Goal: Information Seeking & Learning: Learn about a topic

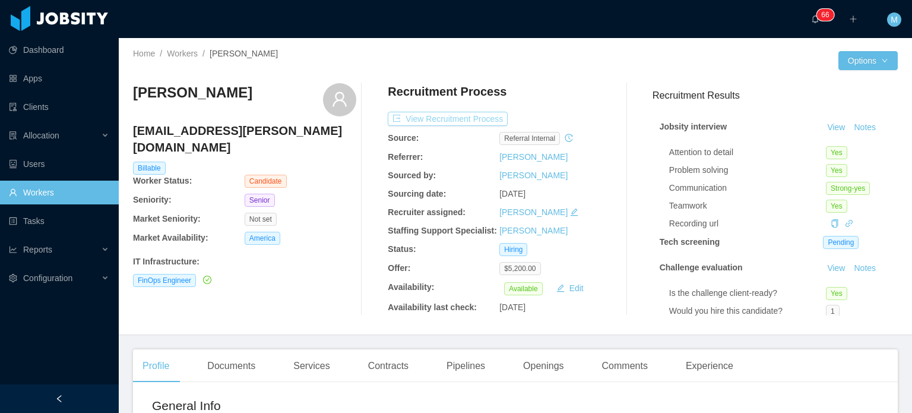
click at [480, 117] on button "View Recruitment Process" at bounding box center [448, 119] width 120 height 14
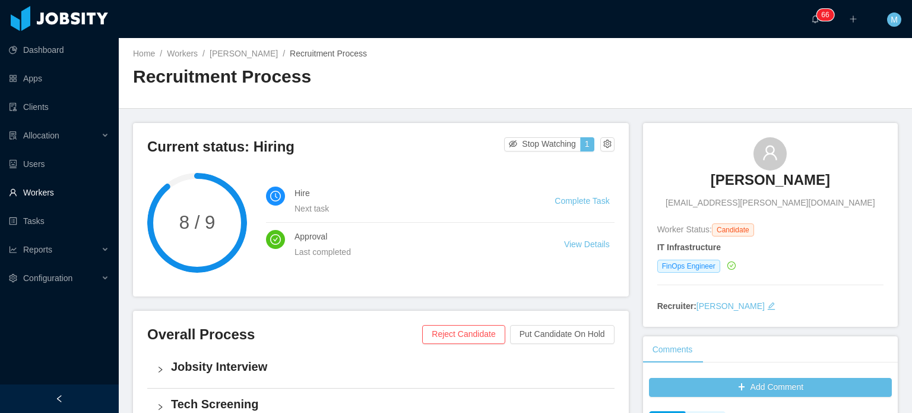
click at [64, 200] on link "Workers" at bounding box center [59, 192] width 100 height 24
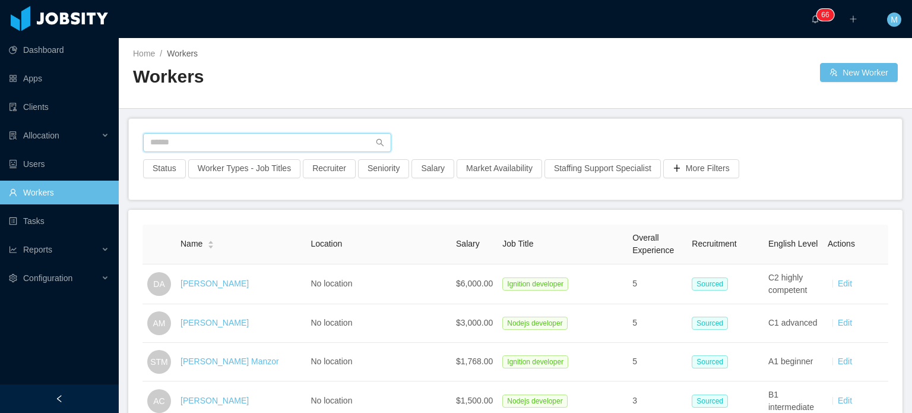
click at [252, 142] on input "text" at bounding box center [267, 142] width 248 height 19
paste input "**********"
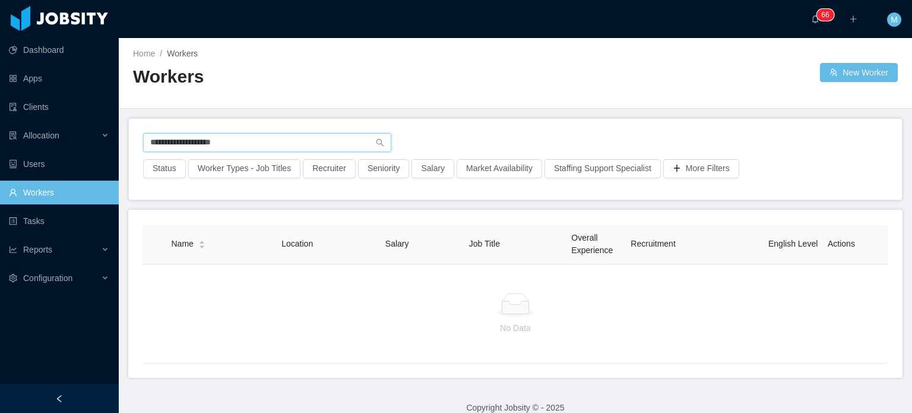
type input "**********"
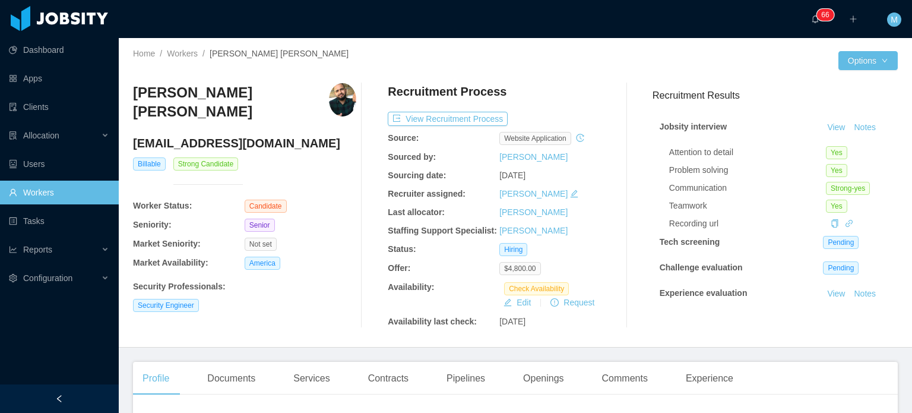
click at [446, 130] on div "Recruitment Process View Recruitment Process Source: website application Source…" at bounding box center [499, 205] width 223 height 245
click at [406, 119] on button "View Recruitment Process" at bounding box center [448, 119] width 120 height 14
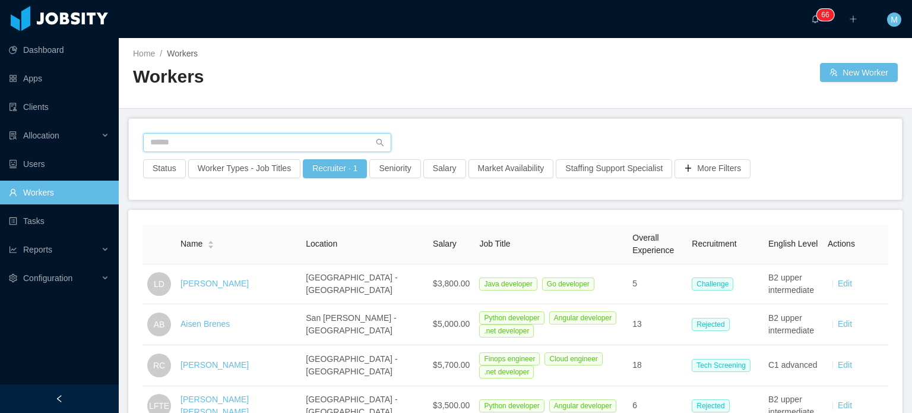
click at [259, 151] on input "text" at bounding box center [267, 142] width 248 height 19
type input "******"
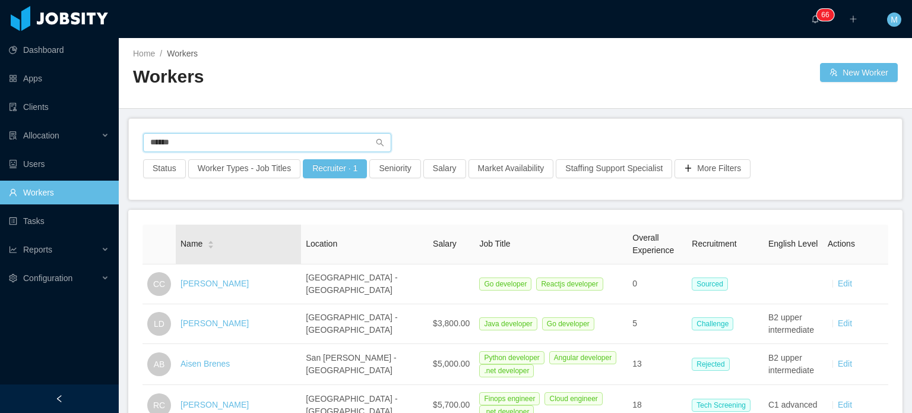
scroll to position [50, 0]
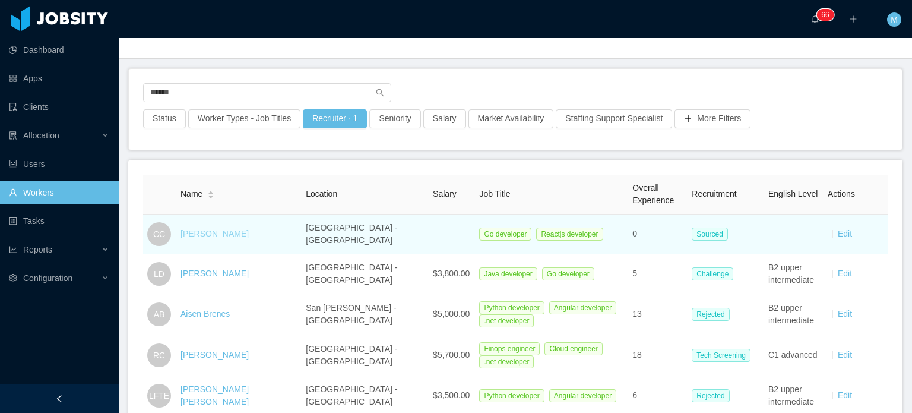
click at [220, 234] on link "[PERSON_NAME]" at bounding box center [214, 233] width 68 height 9
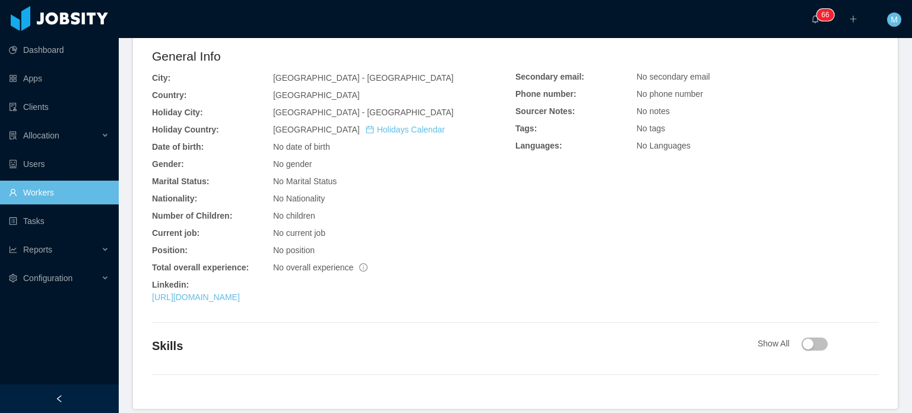
scroll to position [362, 0]
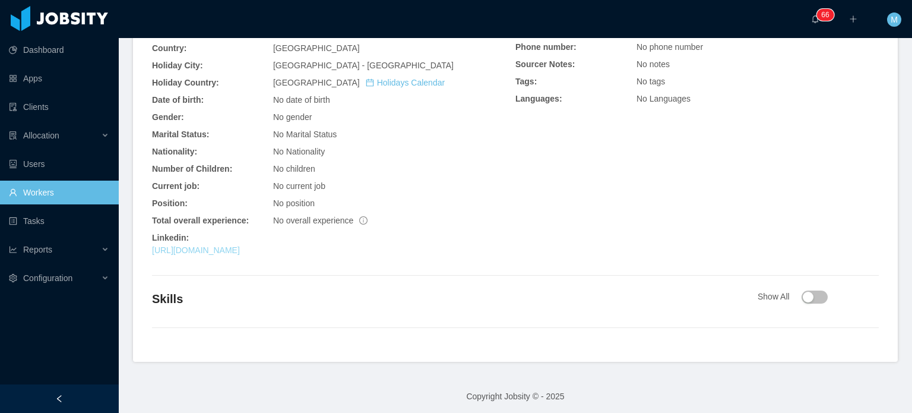
click at [240, 245] on link "[URL][DOMAIN_NAME]" at bounding box center [196, 249] width 88 height 9
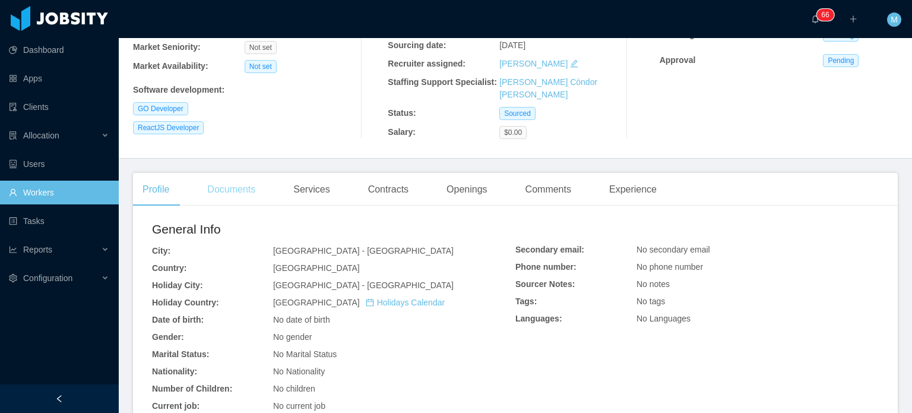
click at [246, 186] on div "Documents" at bounding box center [231, 189] width 67 height 33
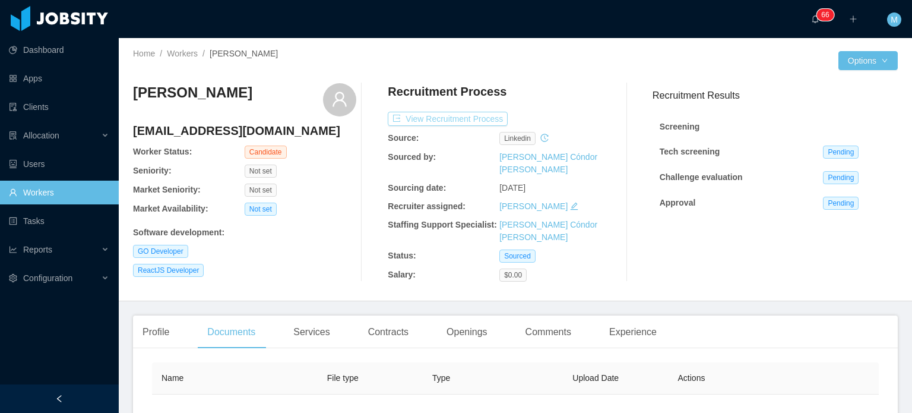
click at [459, 120] on button "View Recruitment Process" at bounding box center [448, 119] width 120 height 14
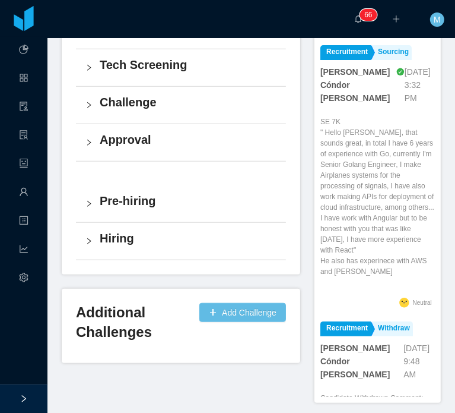
scroll to position [436, 0]
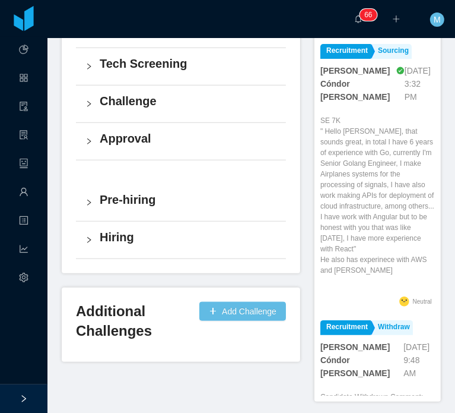
click at [308, 175] on div "Current status: Sourced Stop Watching 1 0 / 9 Schedule Jobsity Interview Next t…" at bounding box center [188, 31] width 253 height 663
drag, startPoint x: 308, startPoint y: 175, endPoint x: 376, endPoint y: 271, distance: 118.3
click at [376, 271] on div "Current status: Sourced Stop Watching 1 0 / 9 Schedule Jobsity Interview Next t…" at bounding box center [251, 51] width 379 height 702
click at [376, 271] on p "SE 7K " Hello [PERSON_NAME], that sounds great, in total I have 6 years of expe…" at bounding box center [378, 195] width 115 height 160
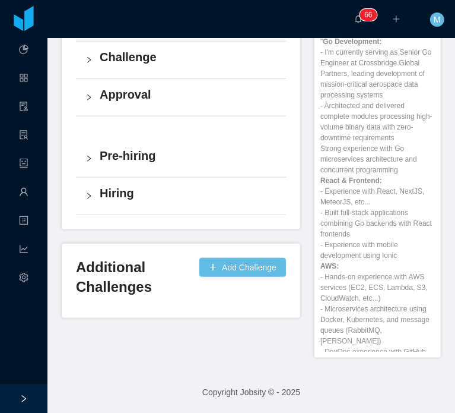
scroll to position [376, 0]
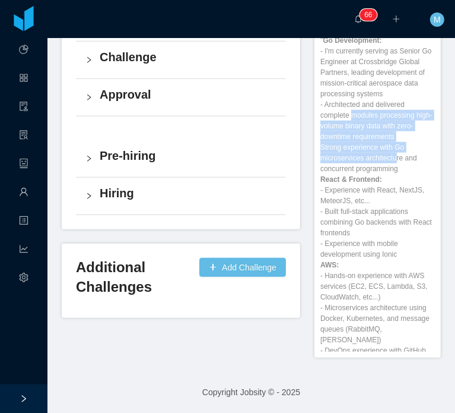
drag, startPoint x: 347, startPoint y: 160, endPoint x: 390, endPoint y: 200, distance: 58.4
click at [390, 200] on p "I contacted him for Sothebys but he is looking for 7 to 8K per month and our bu…" at bounding box center [378, 174] width 115 height 385
click at [381, 189] on p "I contacted him for Sothebys but he is looking for 7 to 8K per month and our bu…" at bounding box center [378, 174] width 115 height 385
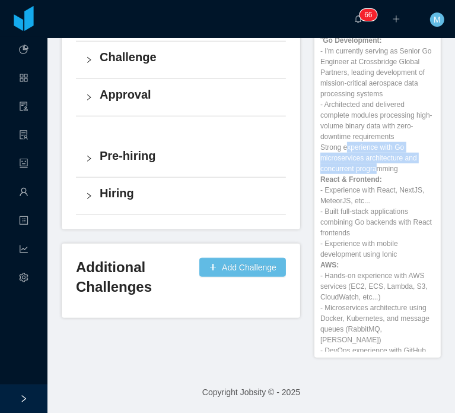
drag, startPoint x: 340, startPoint y: 192, endPoint x: 375, endPoint y: 208, distance: 38.5
click at [375, 208] on p "I contacted him for Sothebys but he is looking for 7 to 8K per month and our bu…" at bounding box center [378, 174] width 115 height 385
click at [371, 205] on p "I contacted him for Sothebys but he is looking for 7 to 8K per month and our bu…" at bounding box center [378, 174] width 115 height 385
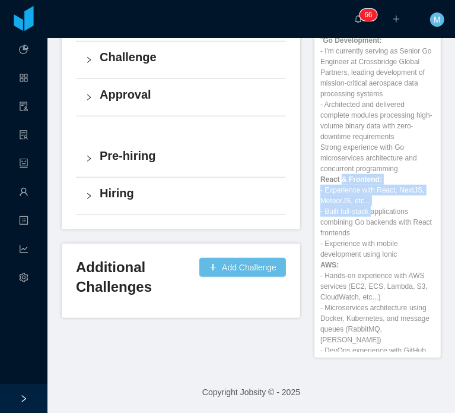
drag, startPoint x: 333, startPoint y: 224, endPoint x: 363, endPoint y: 252, distance: 40.8
click at [366, 255] on p "I contacted him for Sothebys but he is looking for 7 to 8K per month and our bu…" at bounding box center [378, 174] width 115 height 385
click at [363, 251] on p "I contacted him for Sothebys but he is looking for 7 to 8K per month and our bu…" at bounding box center [378, 174] width 115 height 385
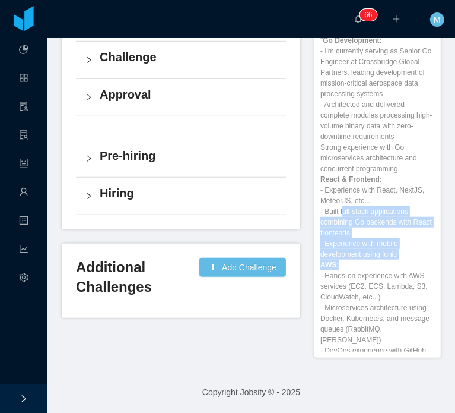
drag, startPoint x: 338, startPoint y: 254, endPoint x: 378, endPoint y: 315, distance: 73.3
click at [378, 315] on p "I contacted him for Sothebys but he is looking for 7 to 8K per month and our bu…" at bounding box center [378, 174] width 115 height 385
click at [381, 296] on p "I contacted him for Sothebys but he is looking for 7 to 8K per month and our bu…" at bounding box center [378, 174] width 115 height 385
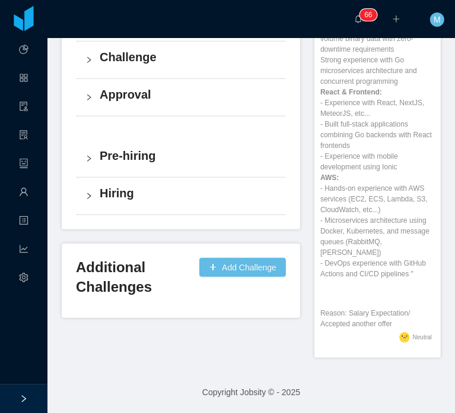
scroll to position [516, 0]
